Goal: Transaction & Acquisition: Purchase product/service

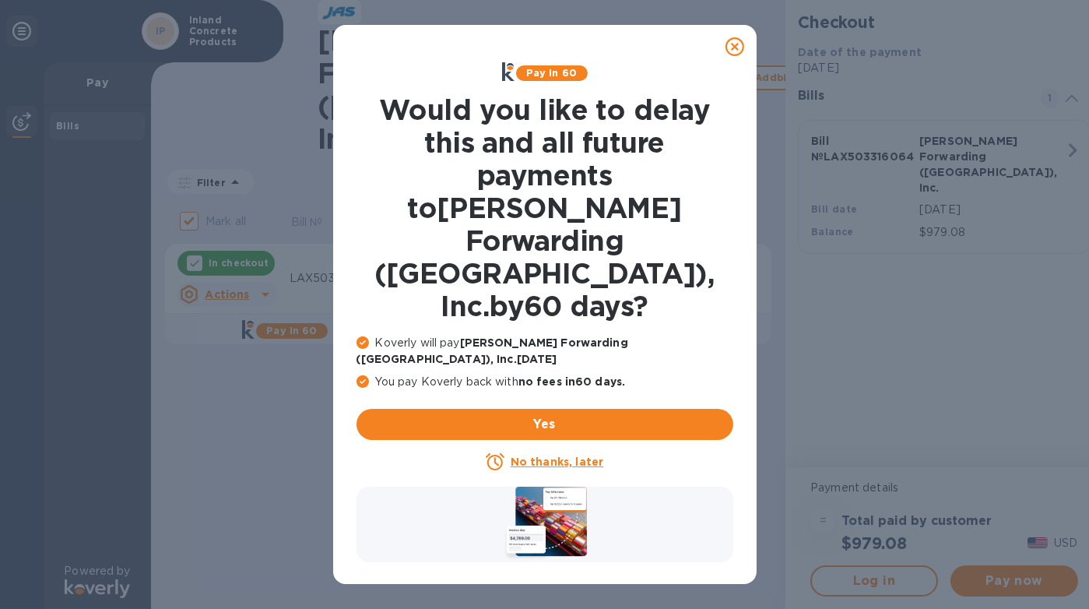
click at [737, 47] on icon at bounding box center [735, 46] width 19 height 19
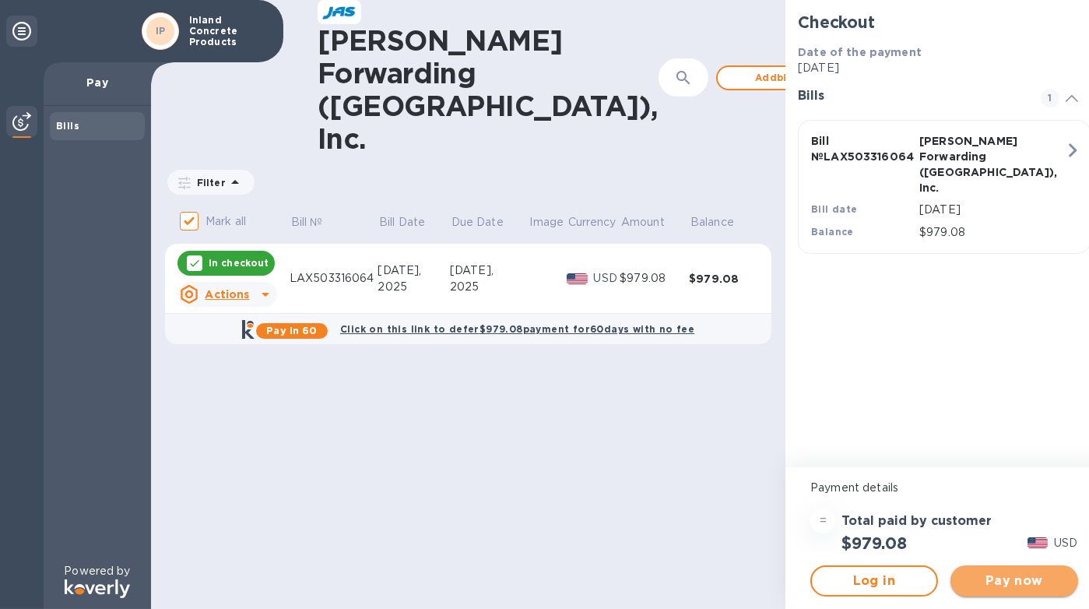
click at [1017, 584] on span "Pay now" at bounding box center [1014, 580] width 103 height 19
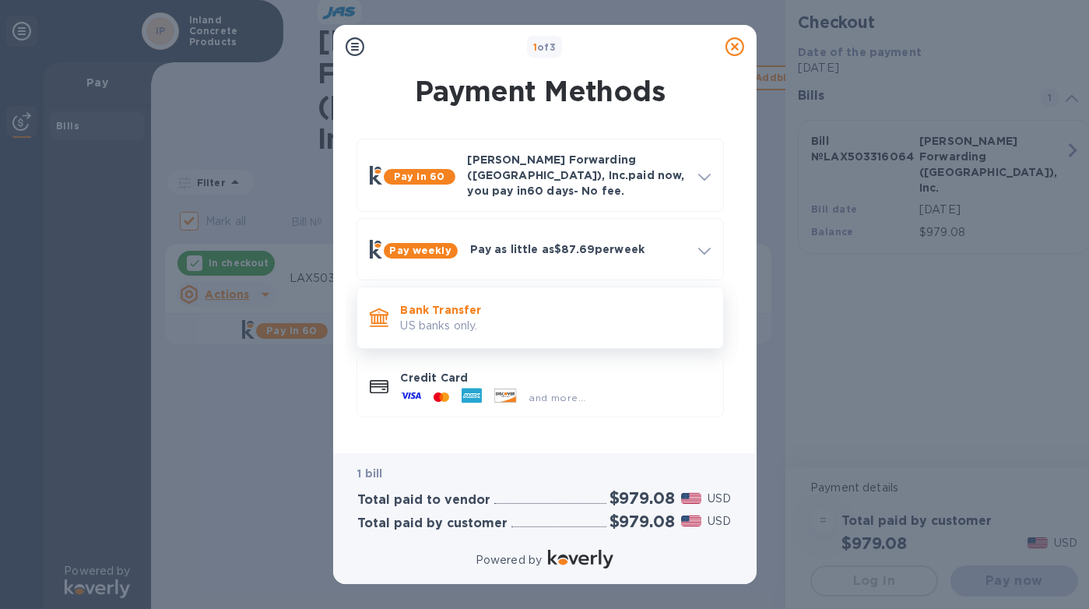
click at [608, 304] on p "Bank Transfer" at bounding box center [556, 310] width 310 height 16
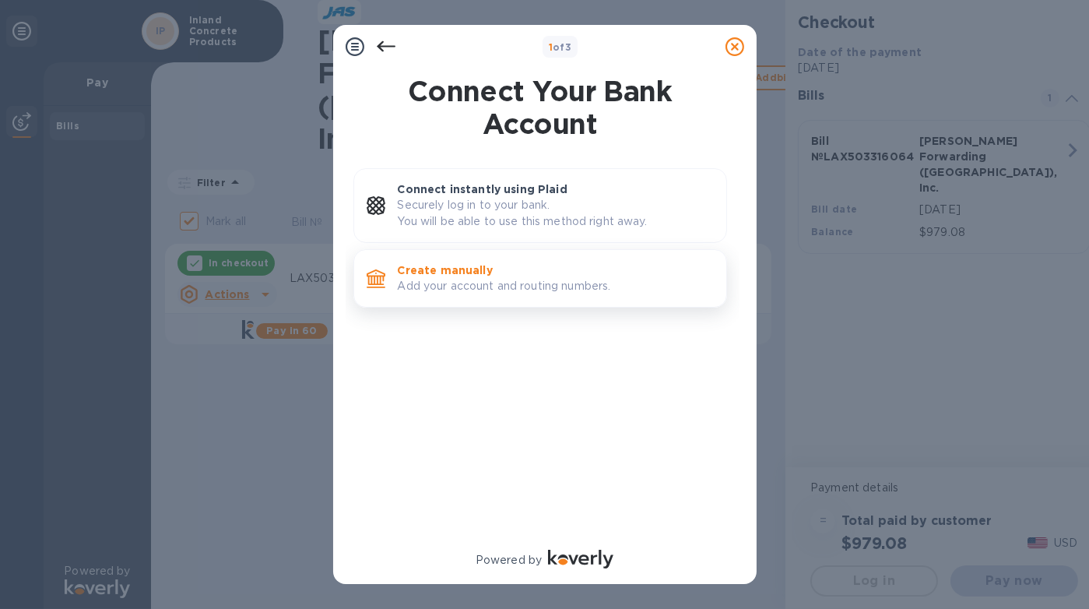
click at [636, 283] on p "Add your account and routing numbers." at bounding box center [556, 286] width 316 height 16
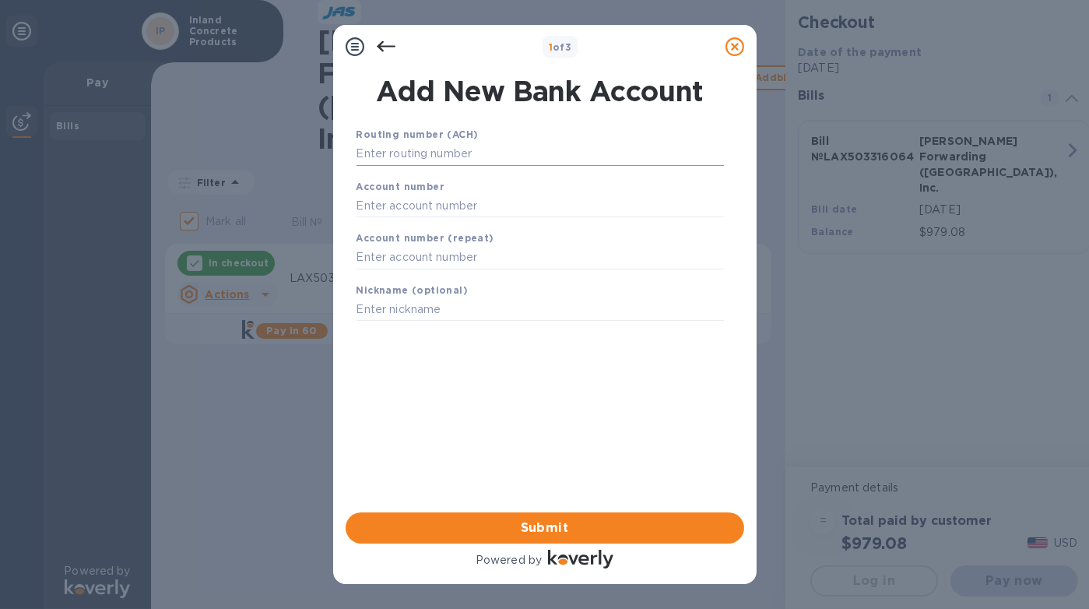
click at [519, 149] on input "text" at bounding box center [541, 153] width 368 height 23
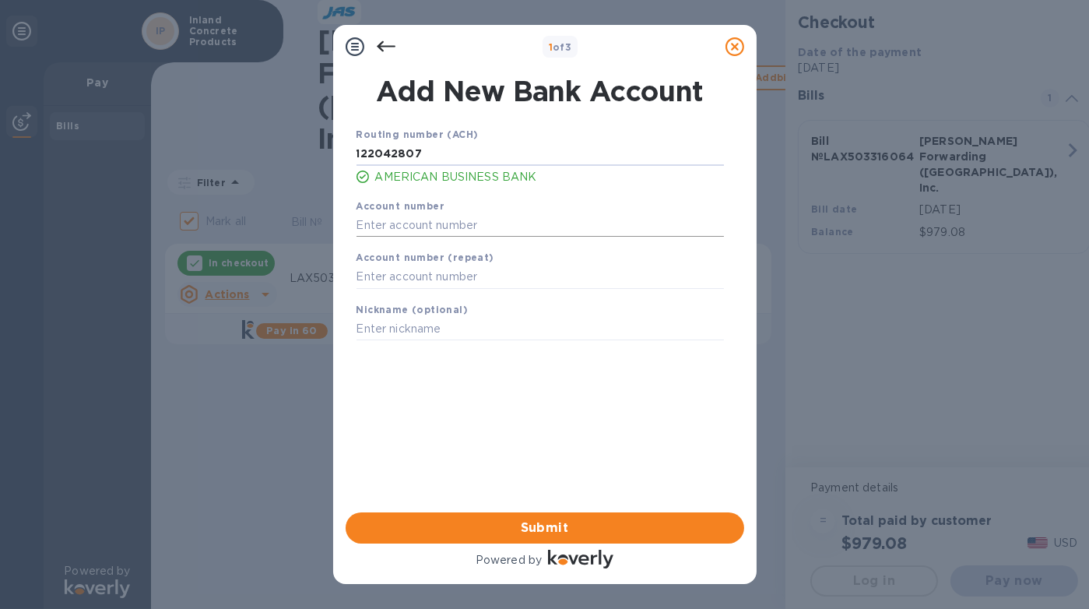
type input "122042807"
click at [474, 223] on input "text" at bounding box center [541, 224] width 368 height 23
type input "05297300"
click at [455, 267] on input "text" at bounding box center [541, 277] width 368 height 23
type input "05297300"
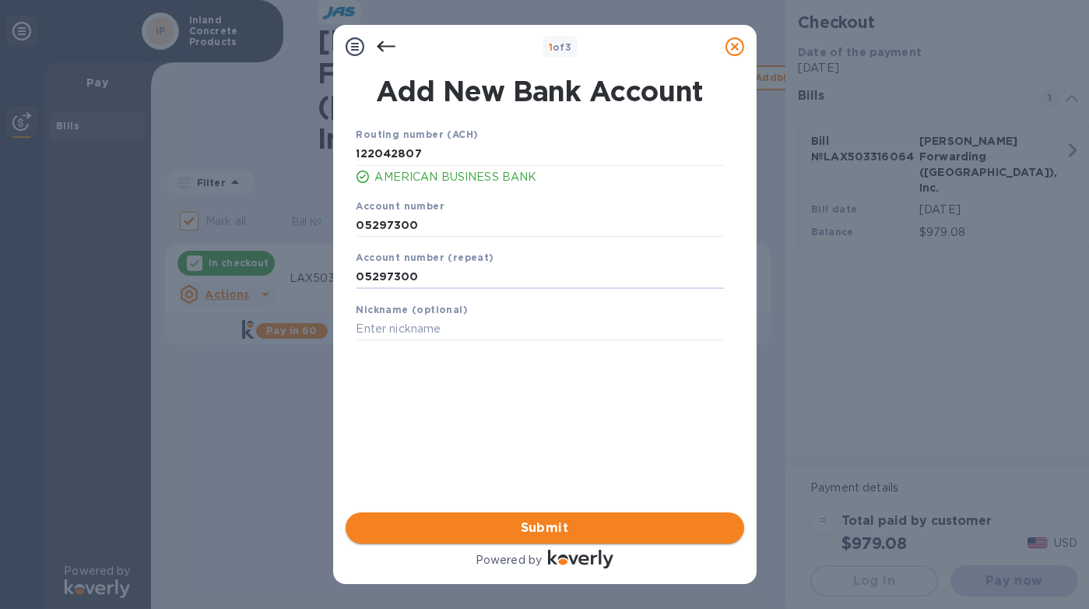
click at [538, 527] on span "Submit" at bounding box center [545, 528] width 374 height 19
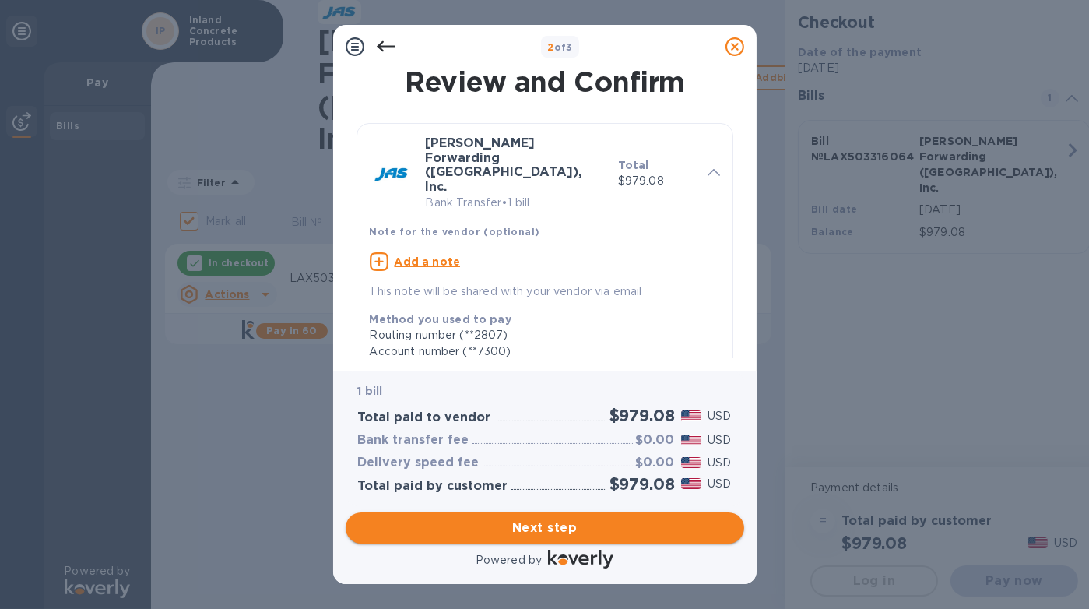
click at [526, 534] on span "Next step" at bounding box center [545, 528] width 374 height 19
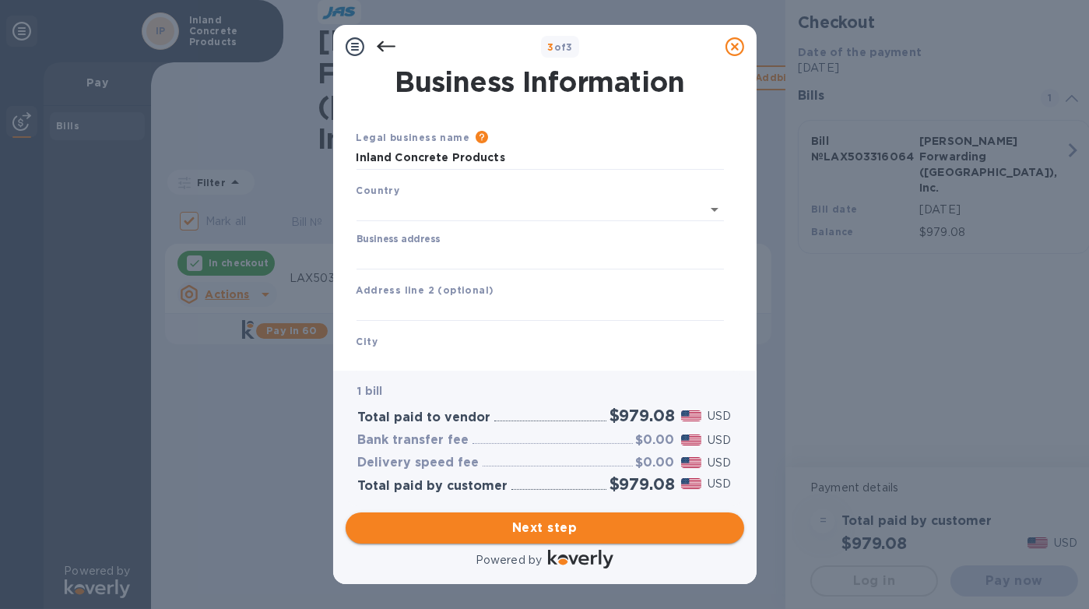
type input "[GEOGRAPHIC_DATA]"
click at [417, 249] on input "Business address" at bounding box center [541, 254] width 368 height 23
type input "[STREET_ADDRESS][PERSON_NAME]"
type input "Fontana"
type input "CA"
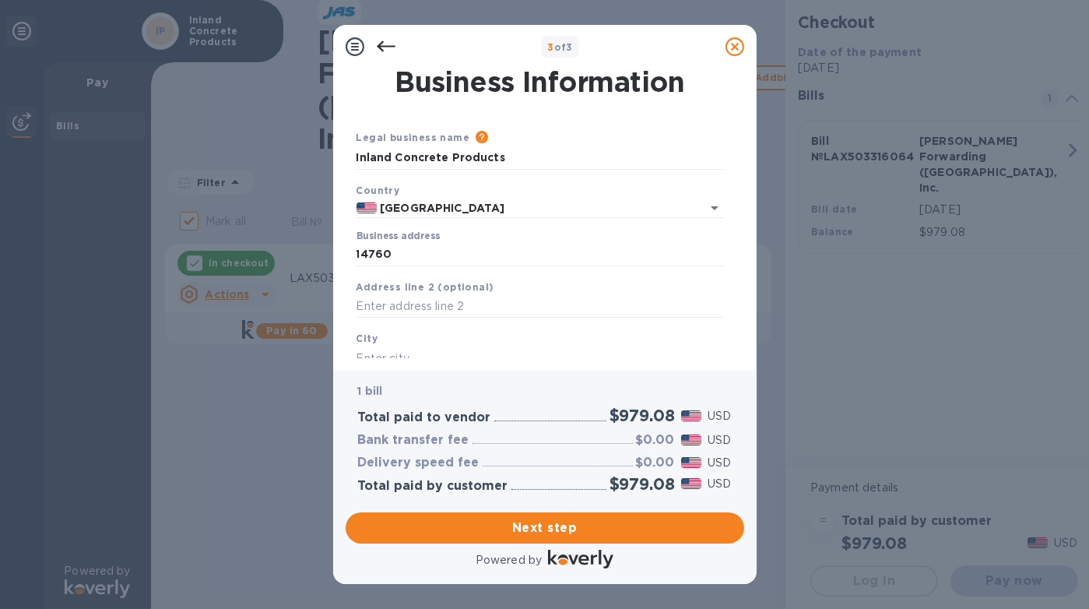
type input "92337"
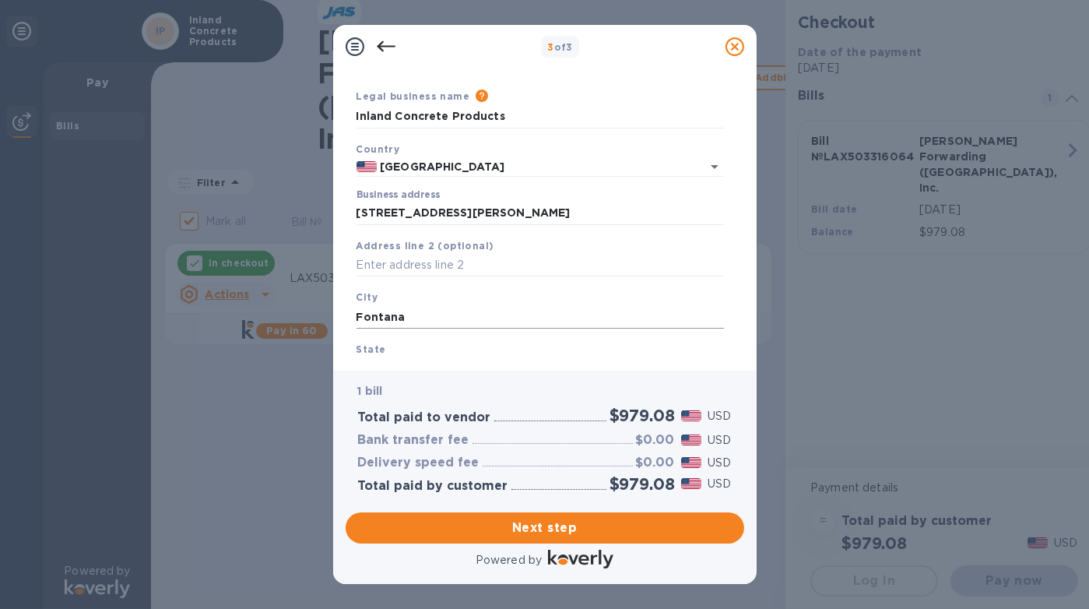
scroll to position [78, 0]
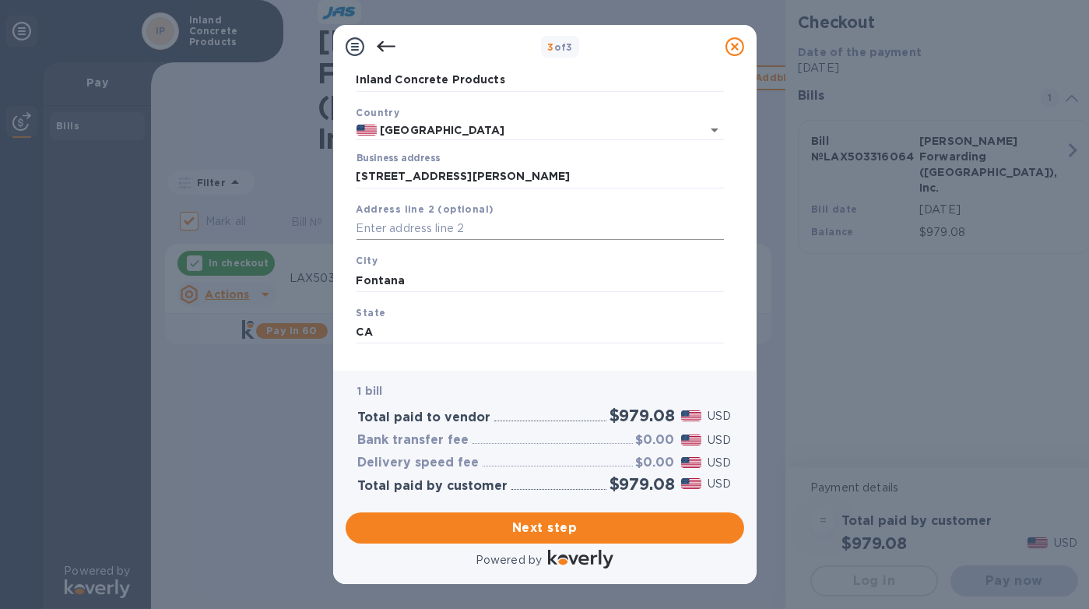
click at [441, 230] on input "text" at bounding box center [541, 228] width 368 height 23
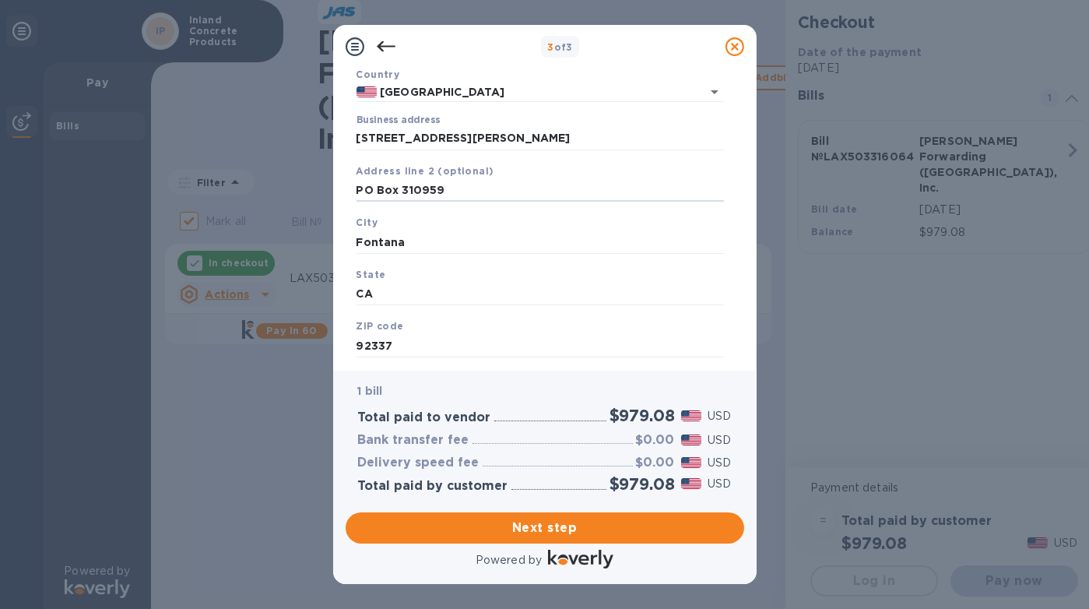
scroll to position [149, 0]
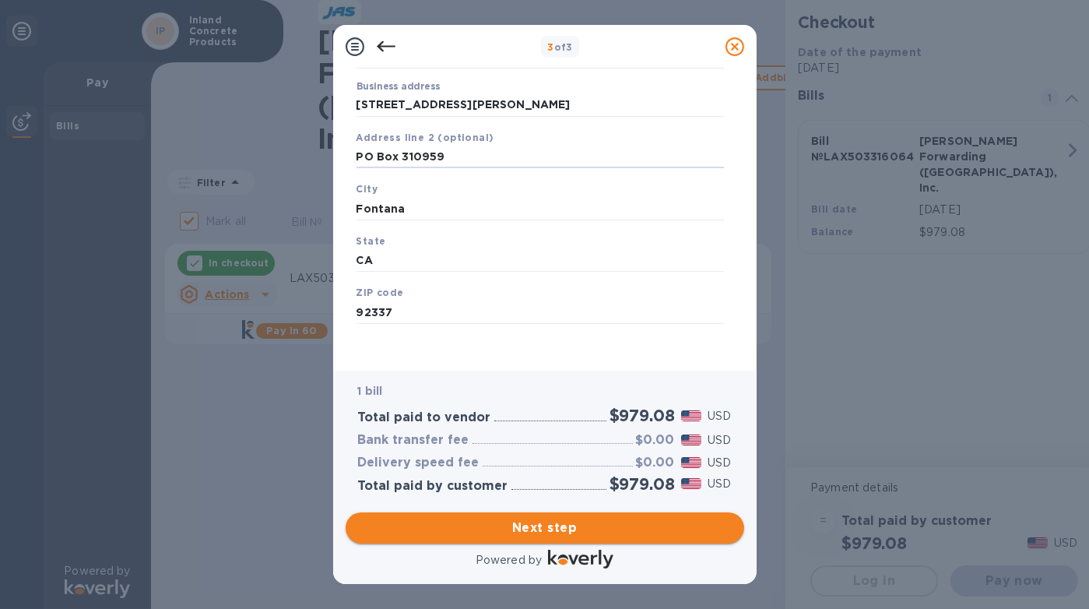
type input "PO Box 310959"
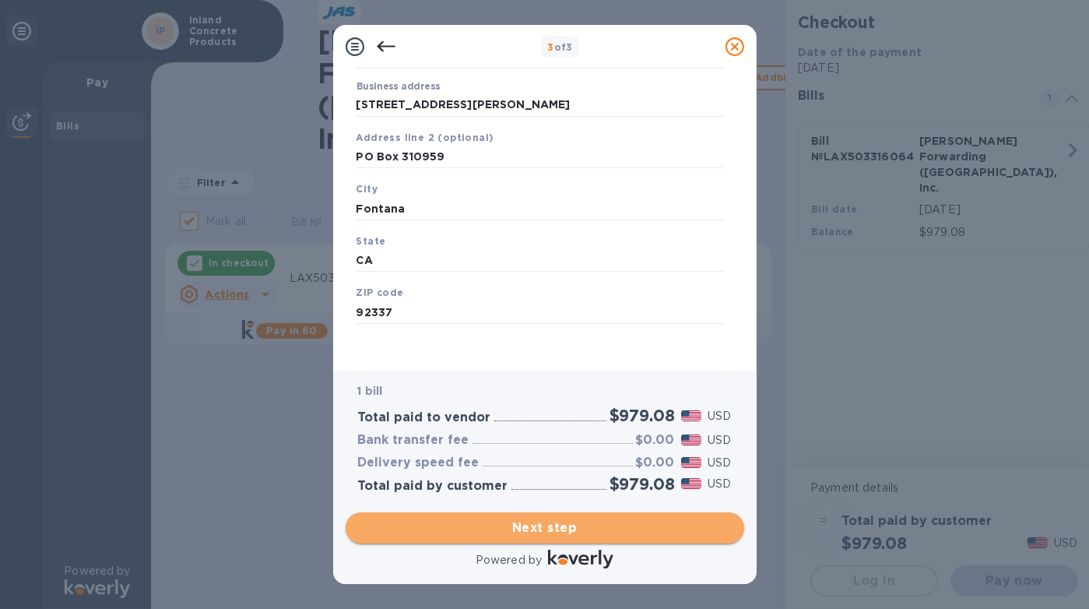
click at [590, 525] on span "Next step" at bounding box center [545, 528] width 374 height 19
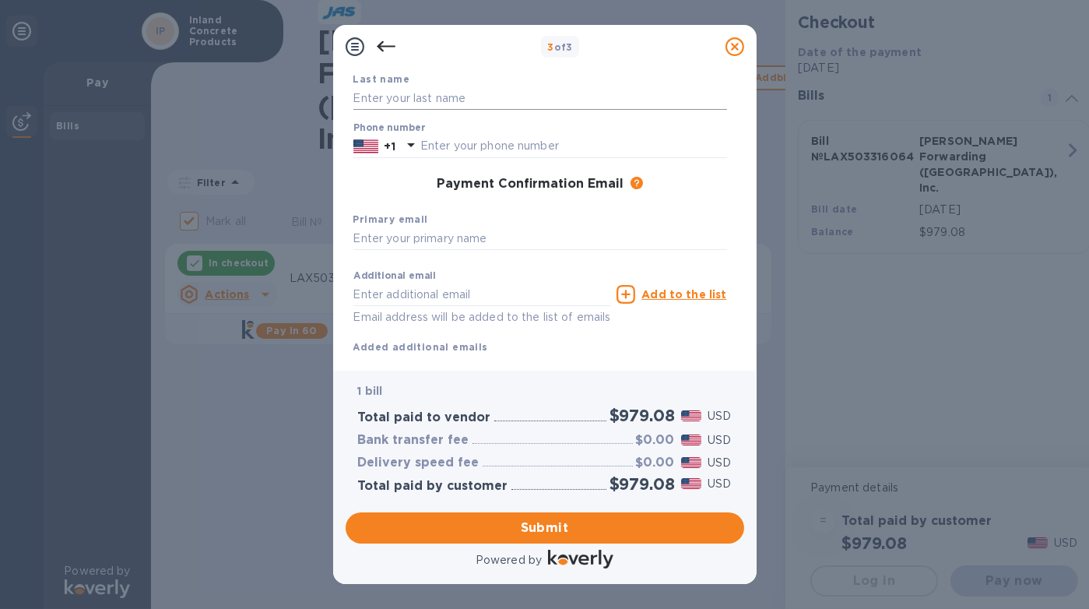
click at [429, 100] on input "text" at bounding box center [540, 97] width 374 height 23
type input "[GEOGRAPHIC_DATA]"
click at [504, 231] on input "text" at bounding box center [540, 238] width 374 height 23
type input "[EMAIL_ADDRESS][DOMAIN_NAME]"
click at [486, 142] on input "text" at bounding box center [573, 146] width 307 height 23
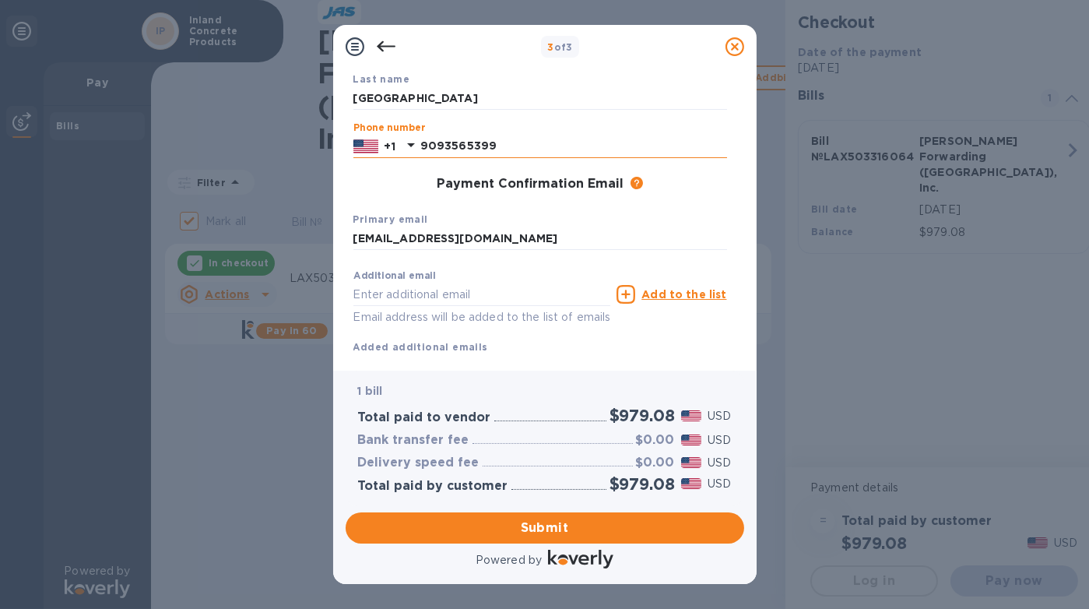
type input "9093565399"
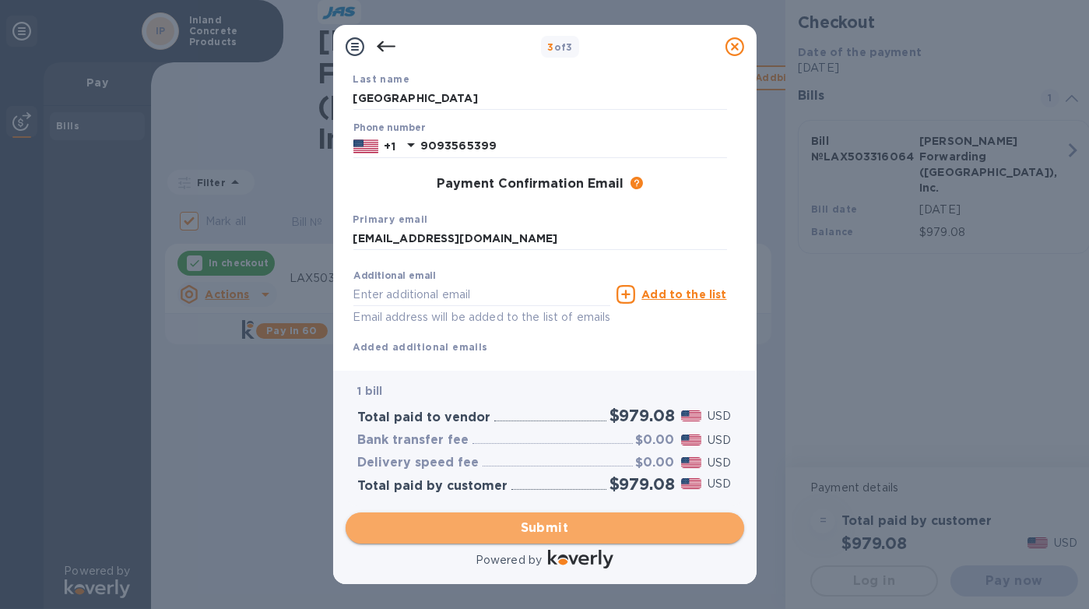
click at [604, 525] on span "Submit" at bounding box center [545, 528] width 374 height 19
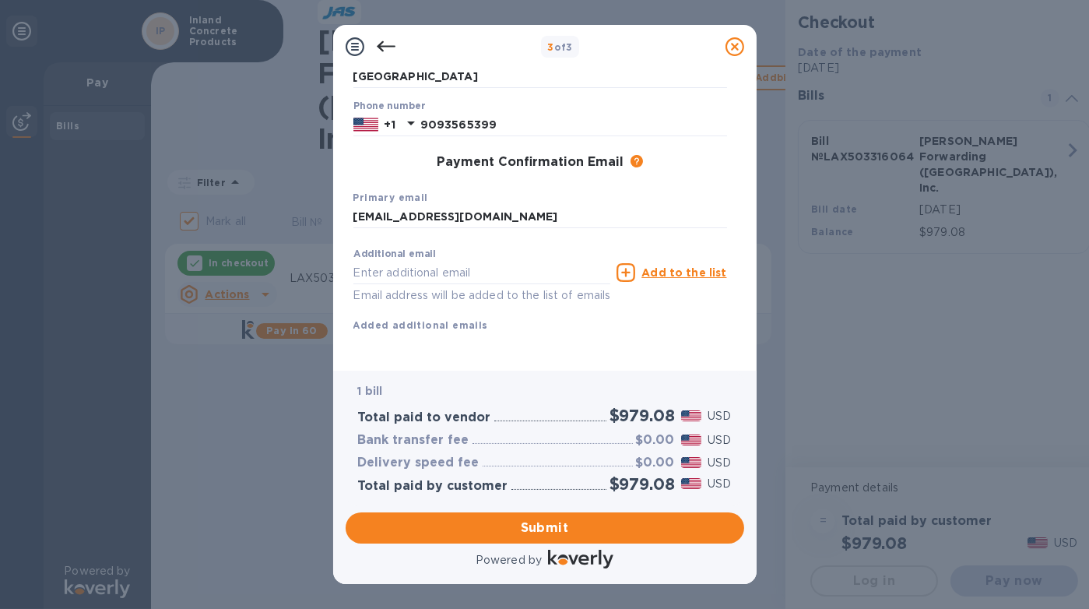
scroll to position [0, 0]
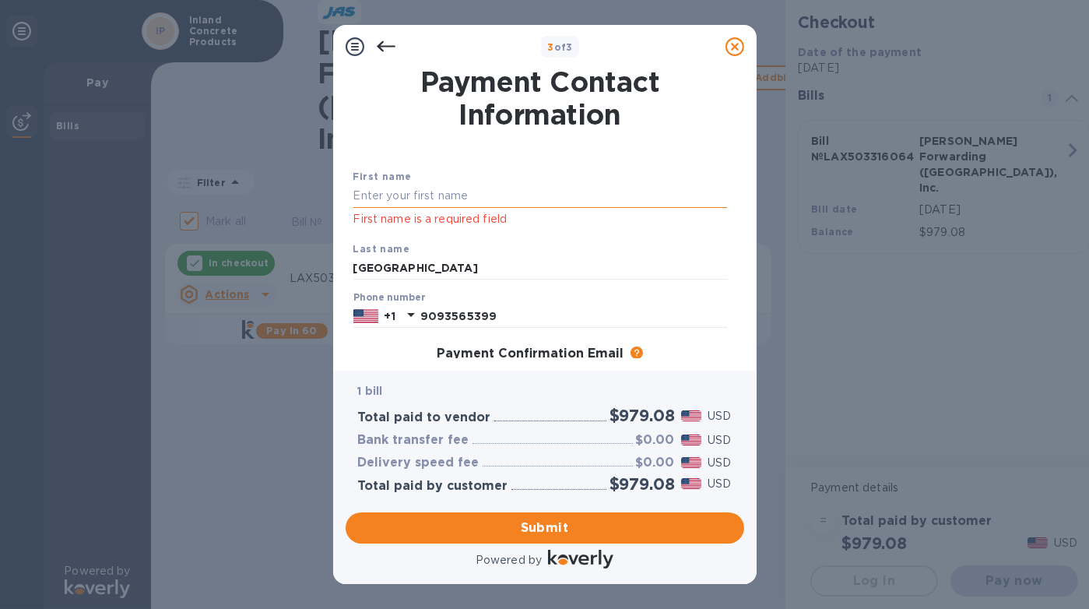
click at [420, 200] on input "text" at bounding box center [540, 196] width 374 height 23
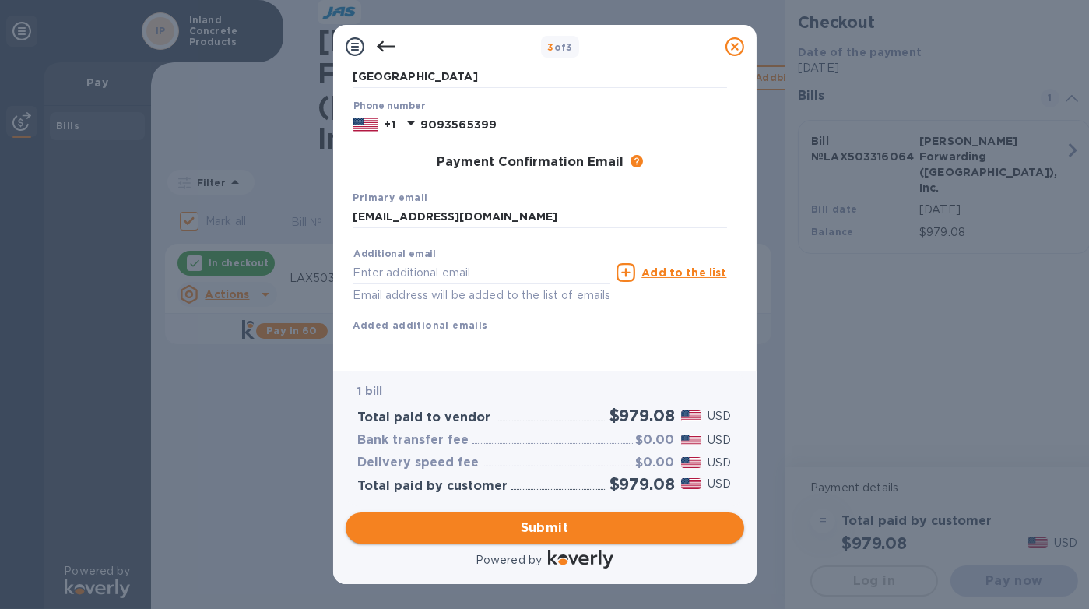
type input "[PERSON_NAME]"
click at [642, 529] on span "Submit" at bounding box center [545, 528] width 374 height 19
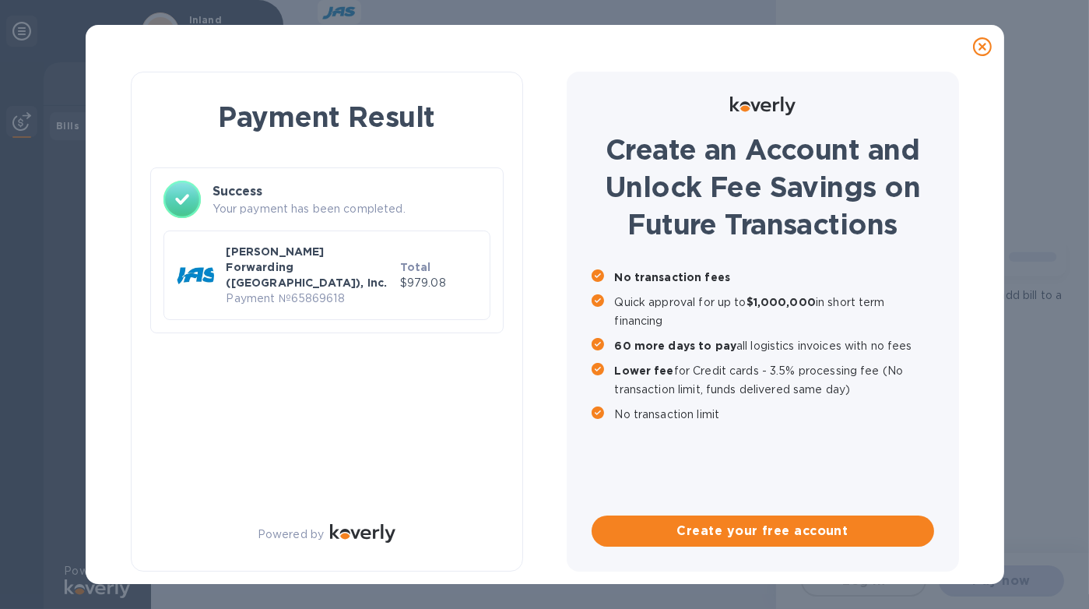
checkbox input "false"
